Goal: Information Seeking & Learning: Learn about a topic

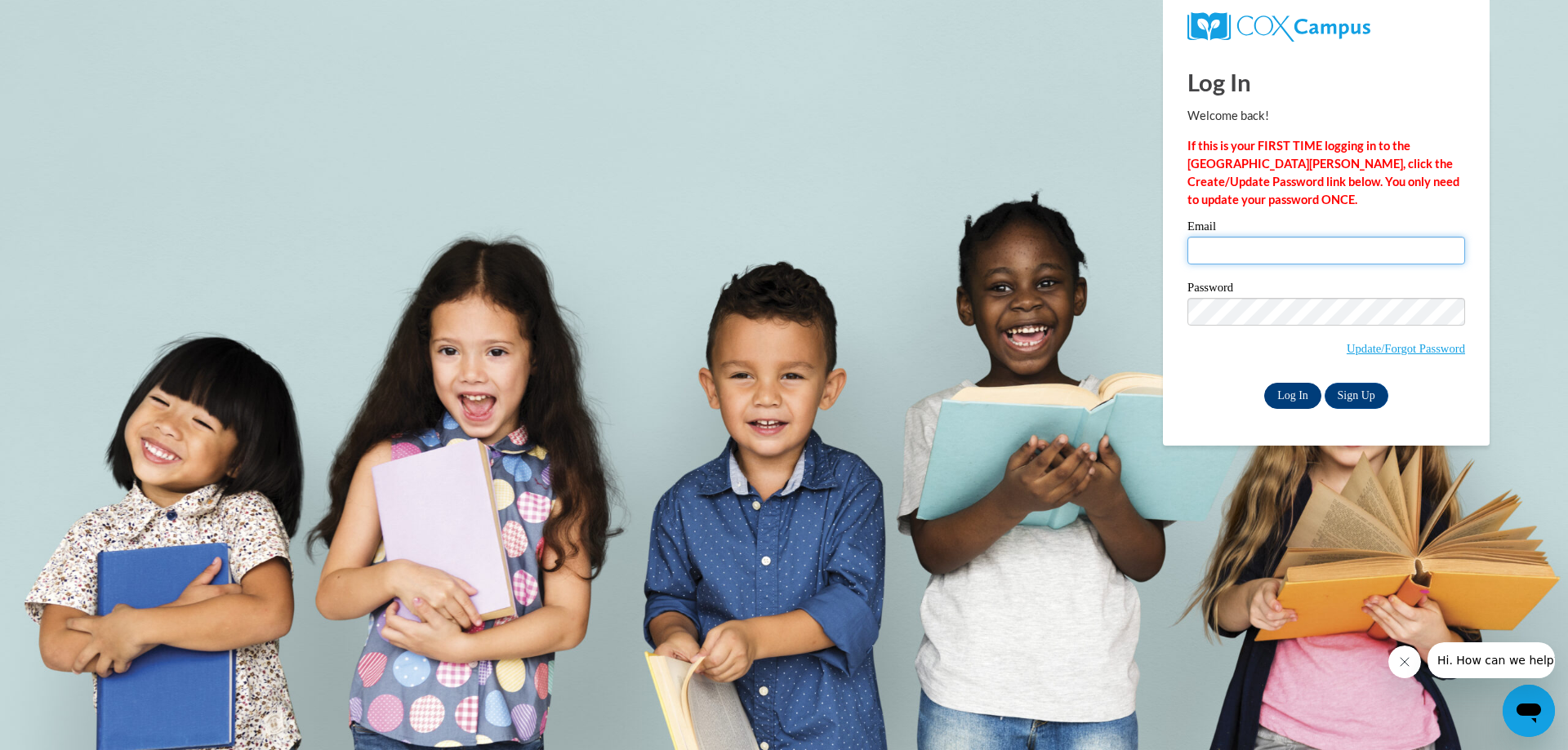
type input "ccbailey@georgiasouthern.edu"
click at [1294, 402] on input "Log In" at bounding box center [1293, 396] width 57 height 26
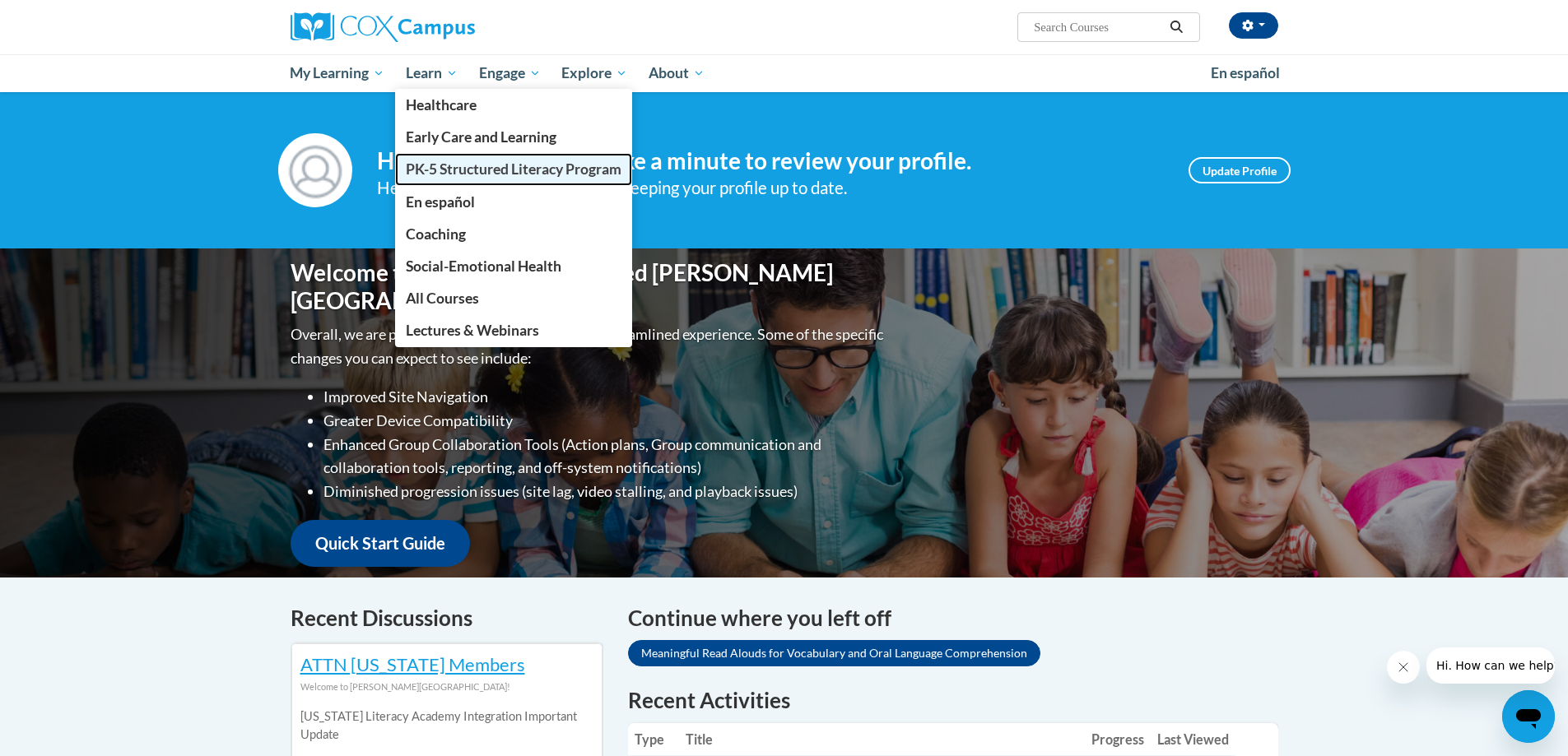
click at [502, 169] on span "PK-5 Structured Literacy Program" at bounding box center [514, 169] width 216 height 17
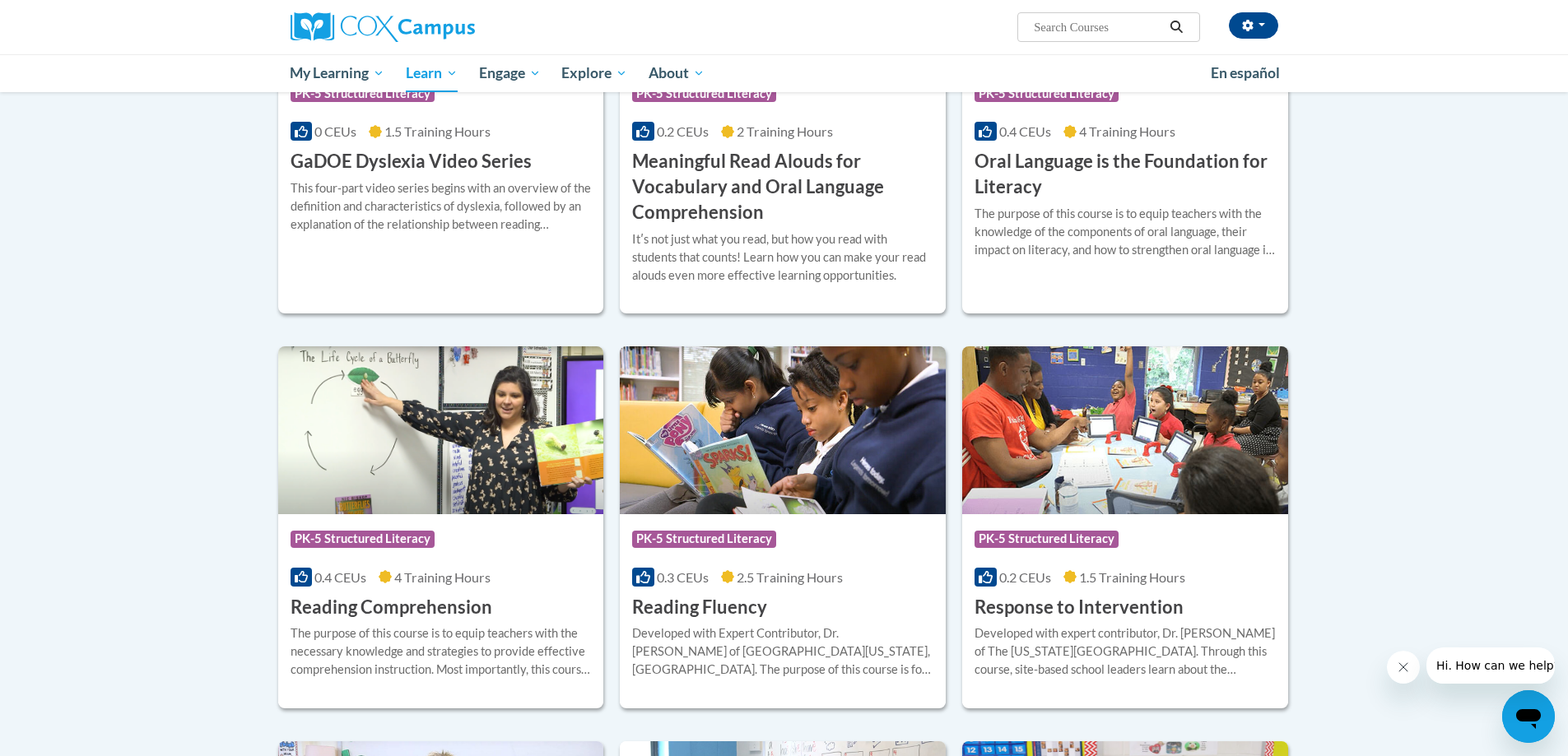
scroll to position [987, 0]
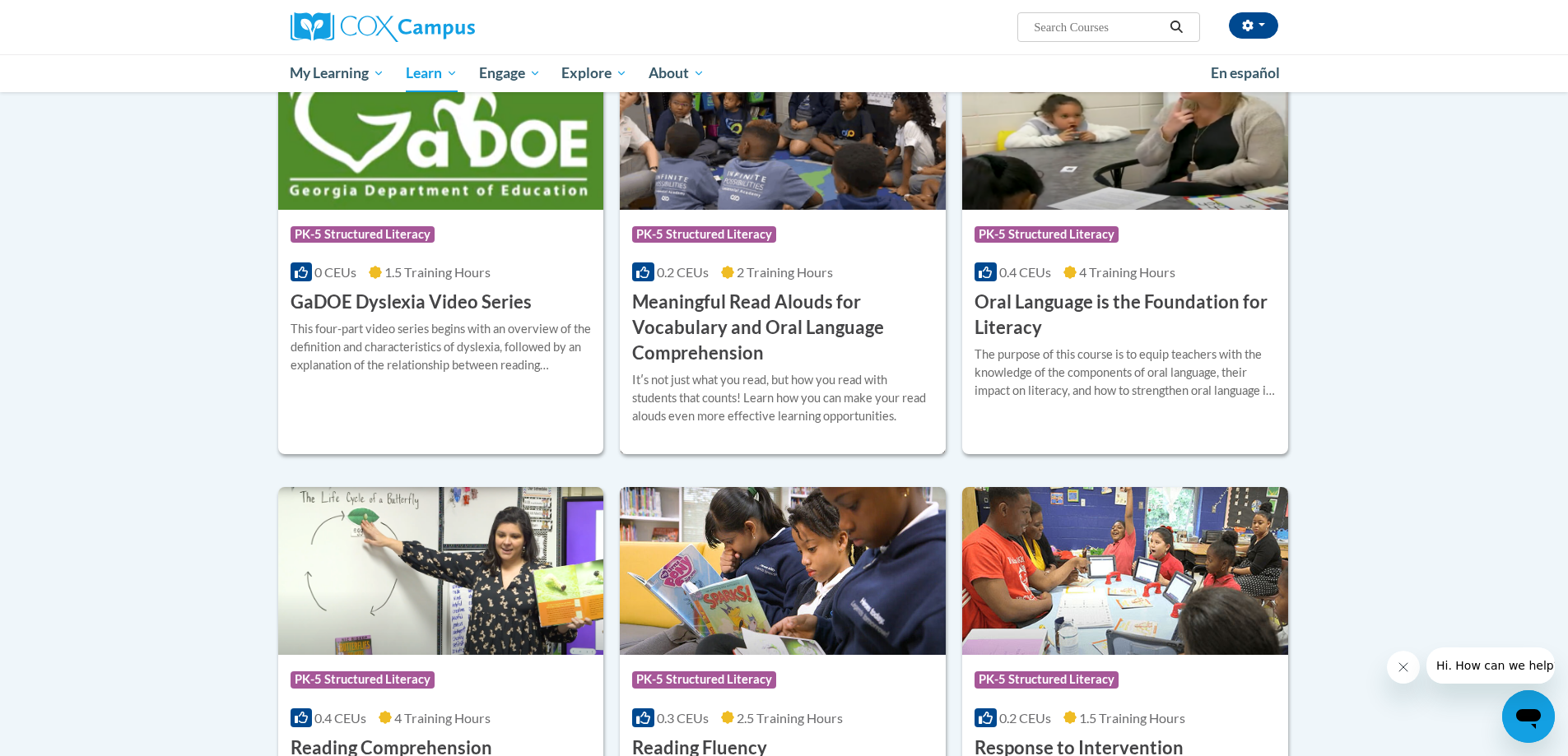
click at [770, 315] on h3 "Meaningful Read Alouds for Vocabulary and Oral Language Comprehension" at bounding box center [782, 327] width 302 height 76
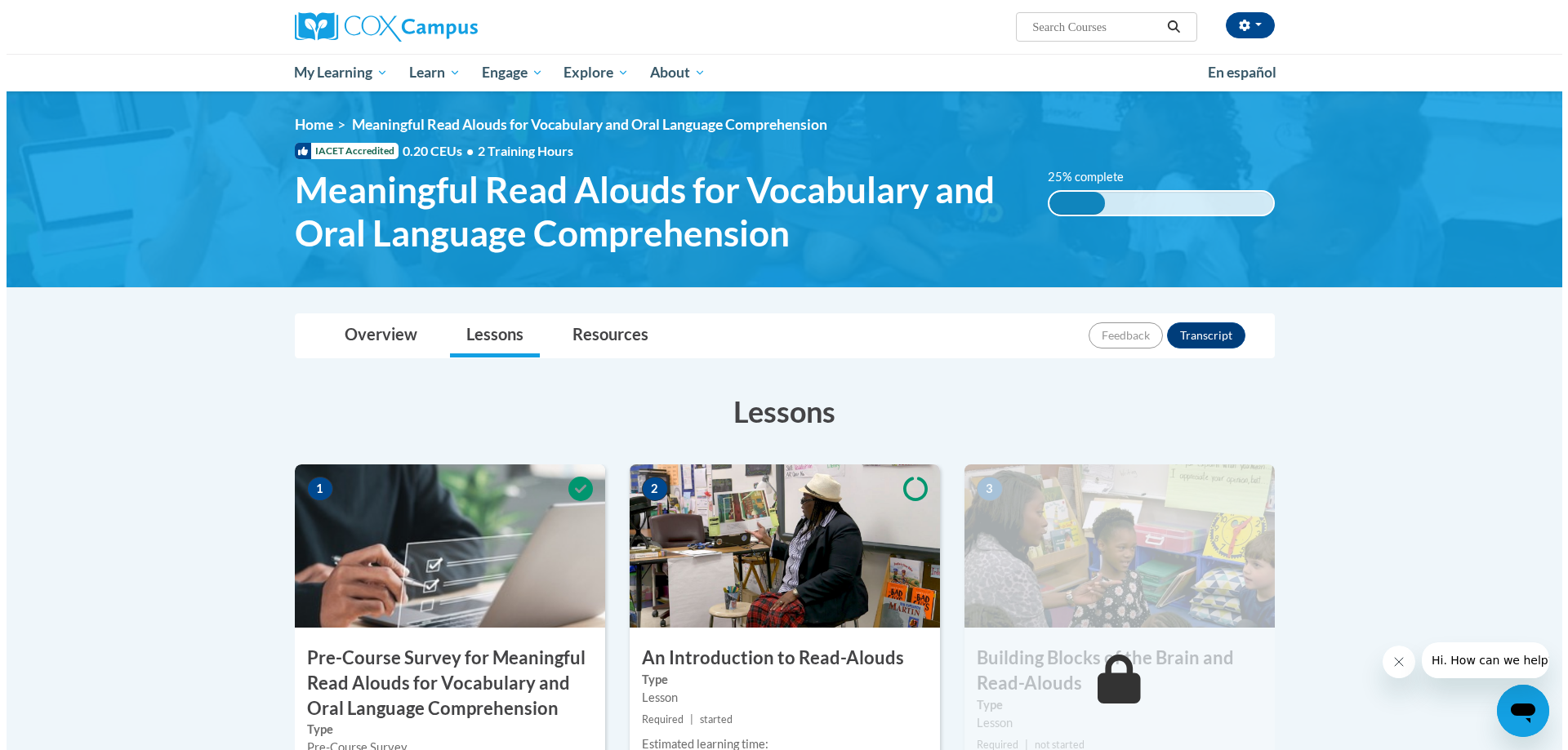
scroll to position [327, 0]
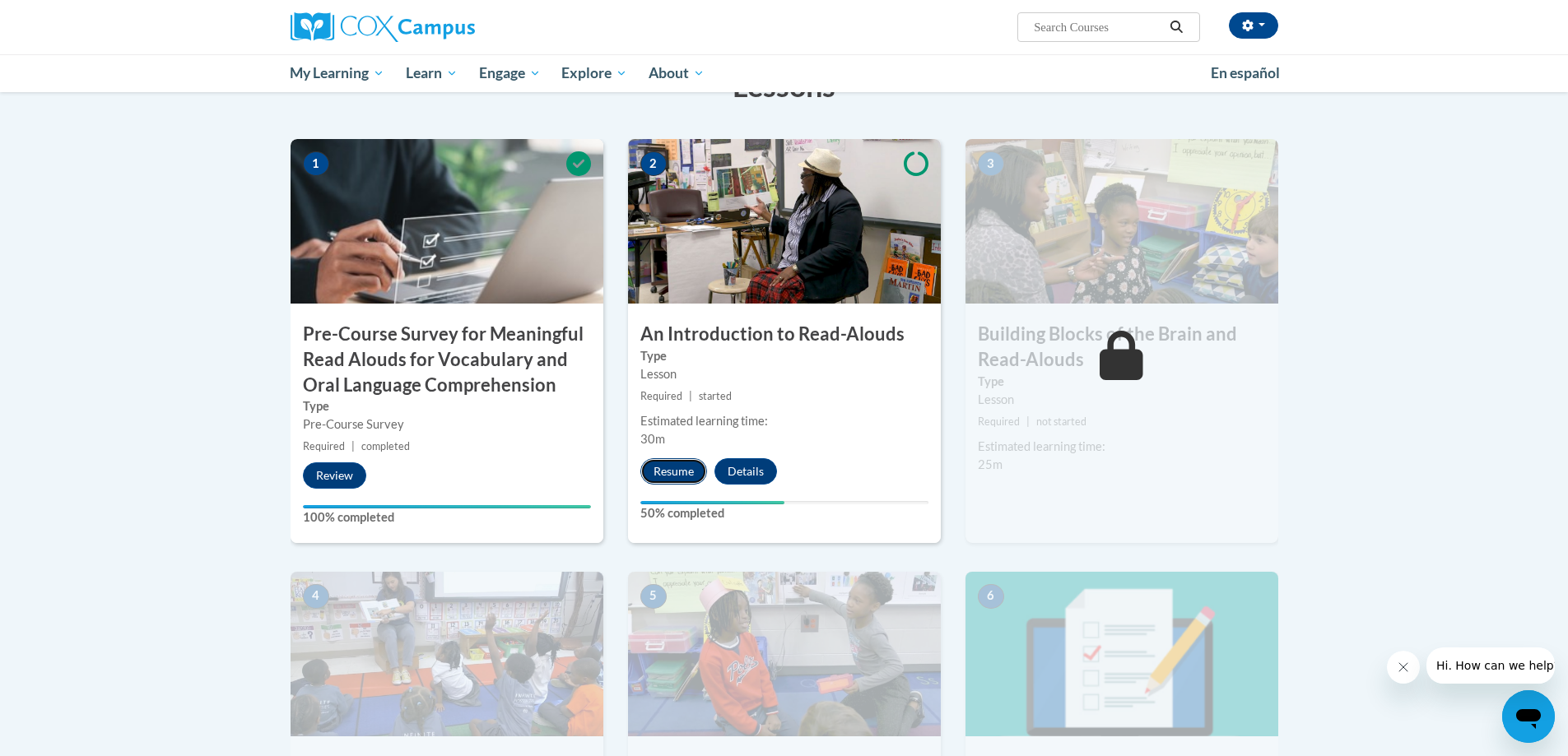
click at [698, 473] on button "Resume" at bounding box center [674, 471] width 67 height 26
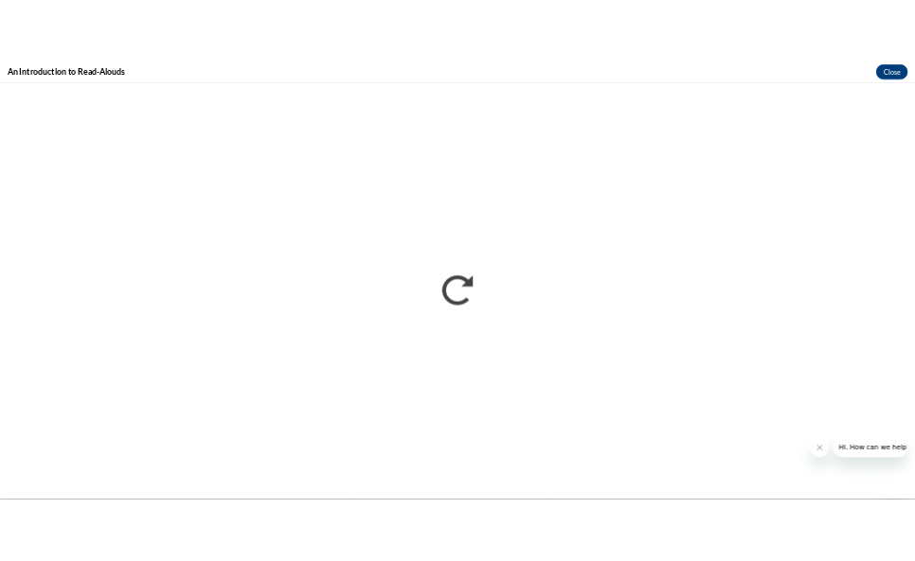
scroll to position [0, 0]
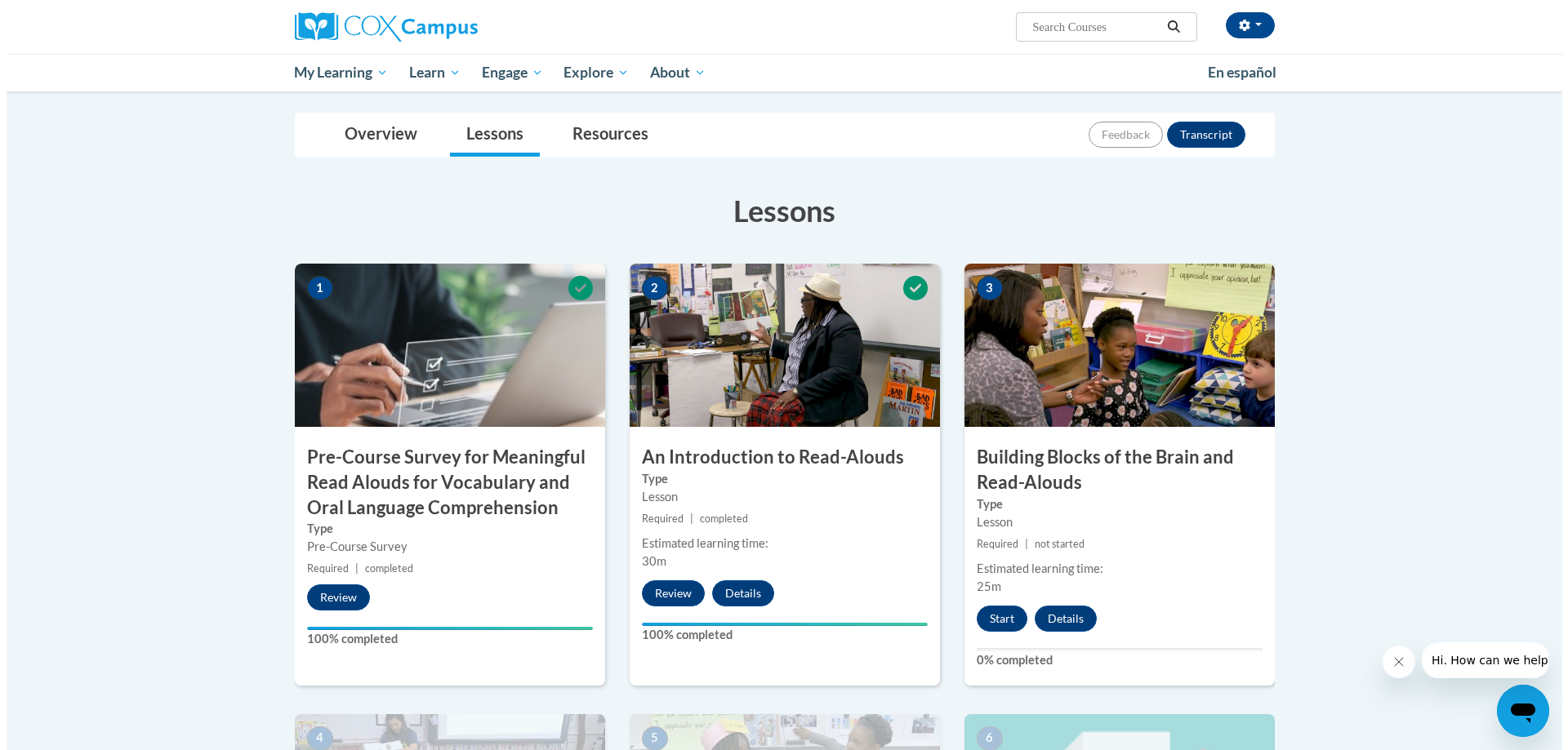
scroll to position [327, 0]
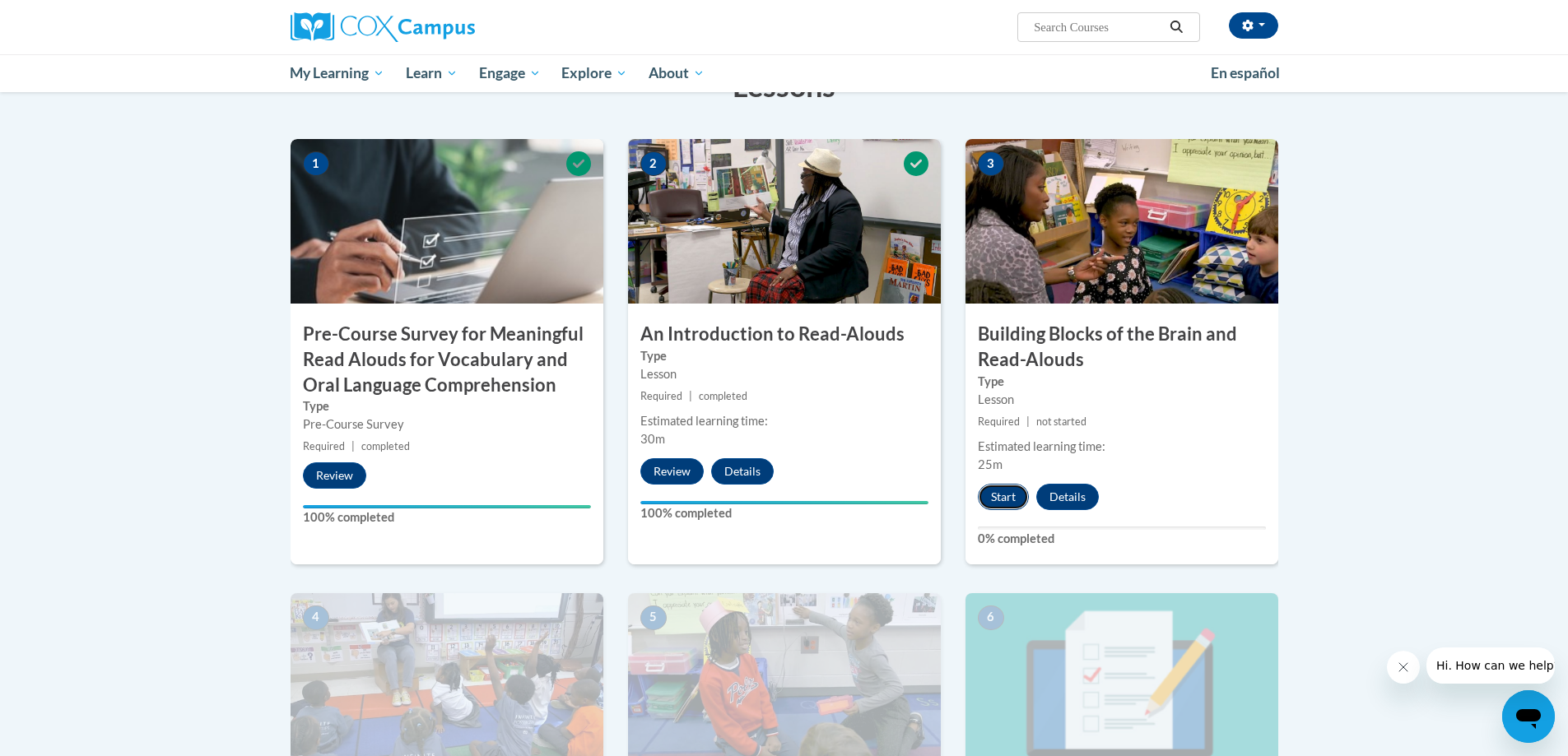
click at [782, 487] on button "Start" at bounding box center [1003, 497] width 51 height 26
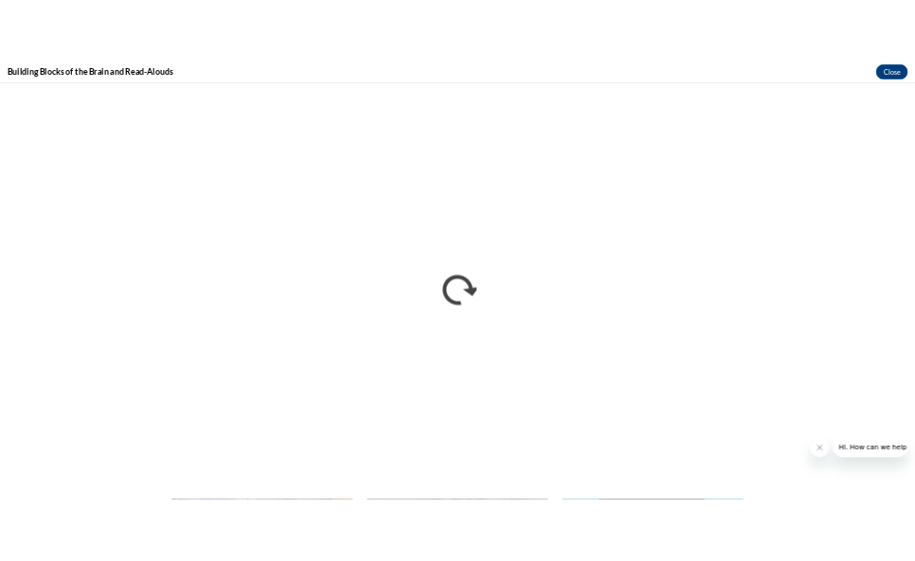
scroll to position [0, 0]
